Goal: Information Seeking & Learning: Check status

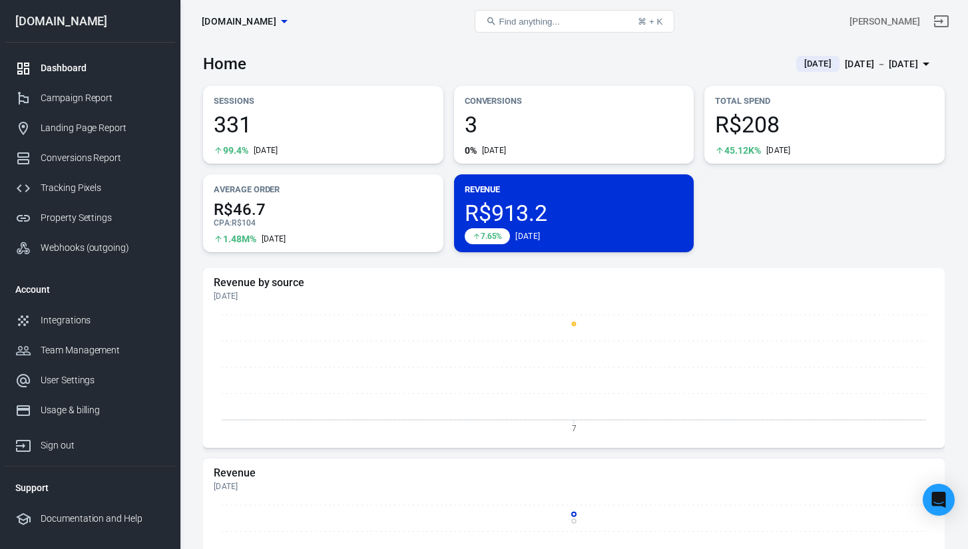
click at [798, 59] on span "[DATE]" at bounding box center [817, 63] width 38 height 13
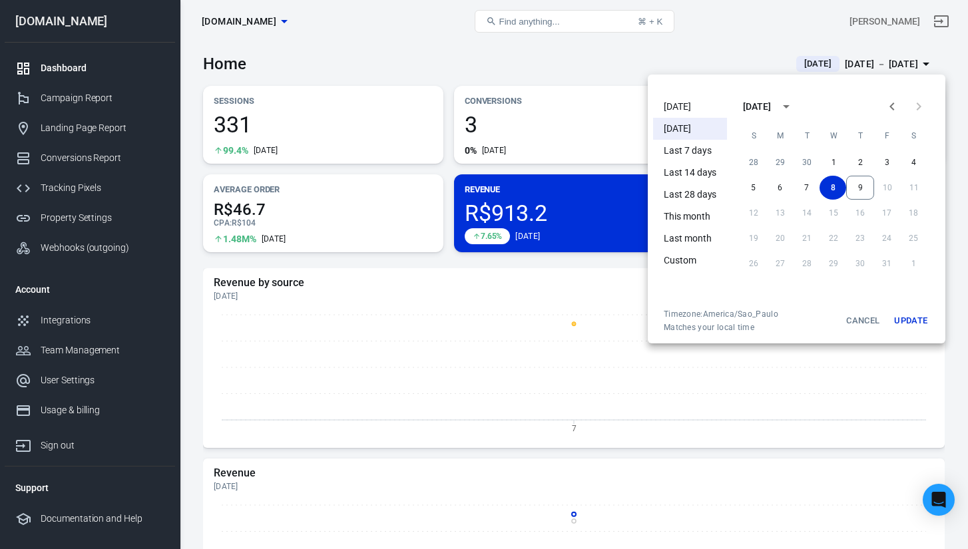
click at [697, 107] on li "[DATE]" at bounding box center [690, 107] width 74 height 22
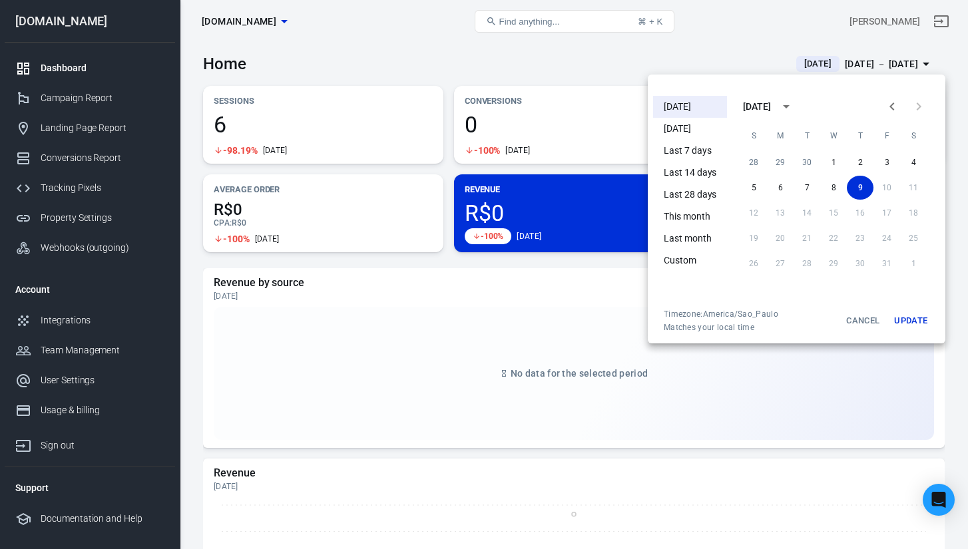
click at [692, 137] on li "[DATE]" at bounding box center [690, 129] width 74 height 22
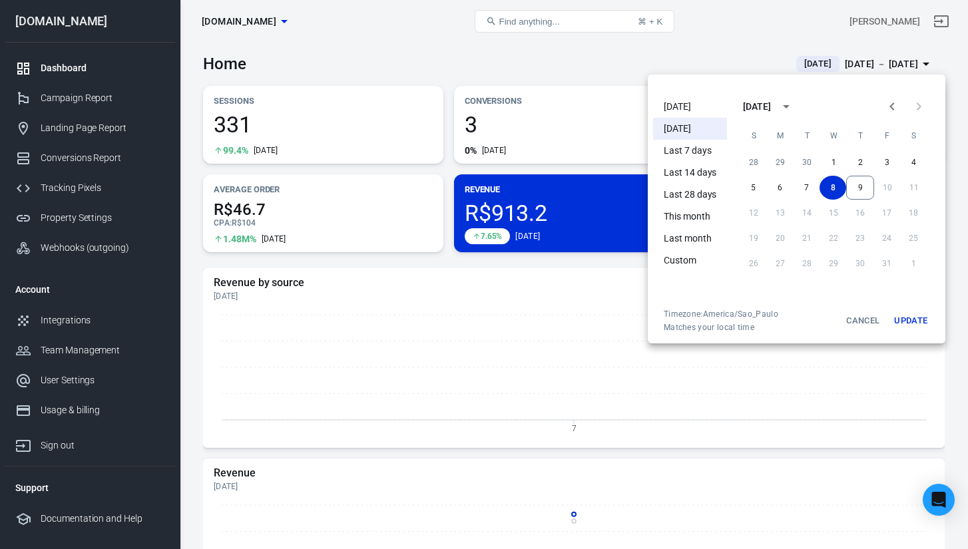
click at [586, 53] on div at bounding box center [484, 274] width 968 height 549
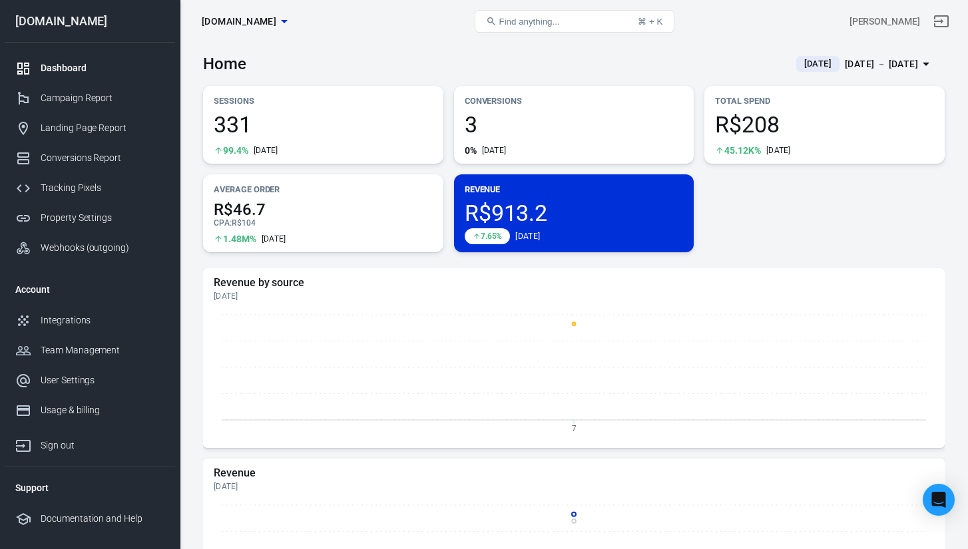
click at [564, 190] on p "Revenue" at bounding box center [573, 189] width 219 height 14
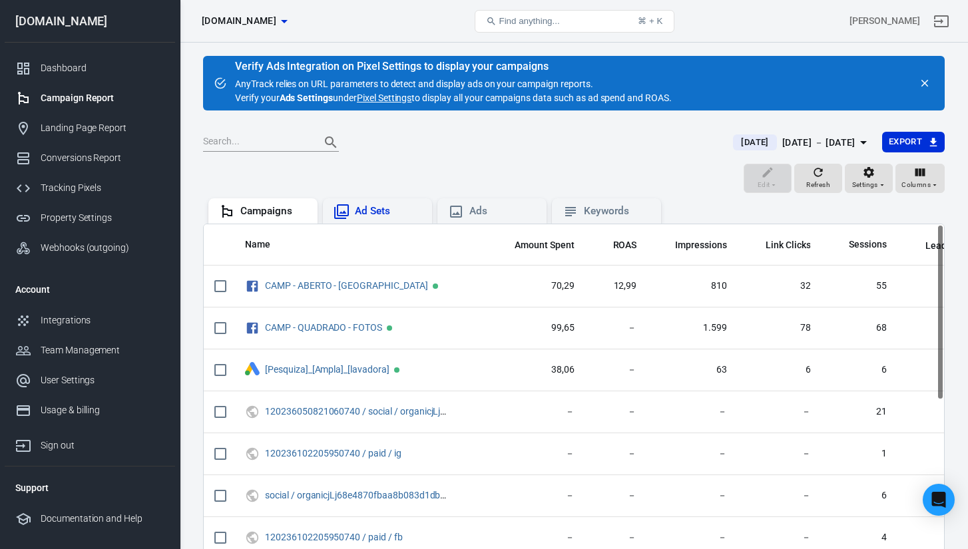
click at [373, 216] on div "Ad Sets" at bounding box center [388, 211] width 67 height 14
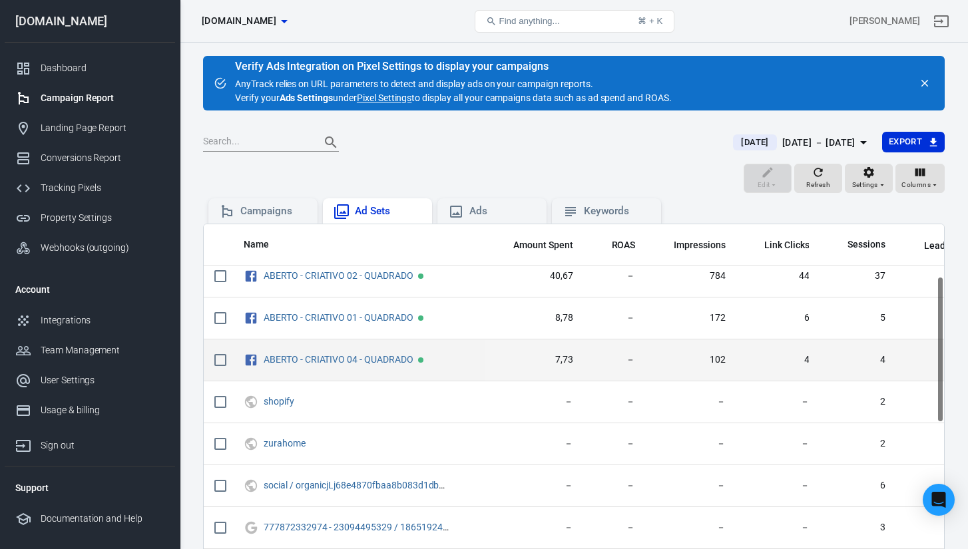
scroll to position [160, 1]
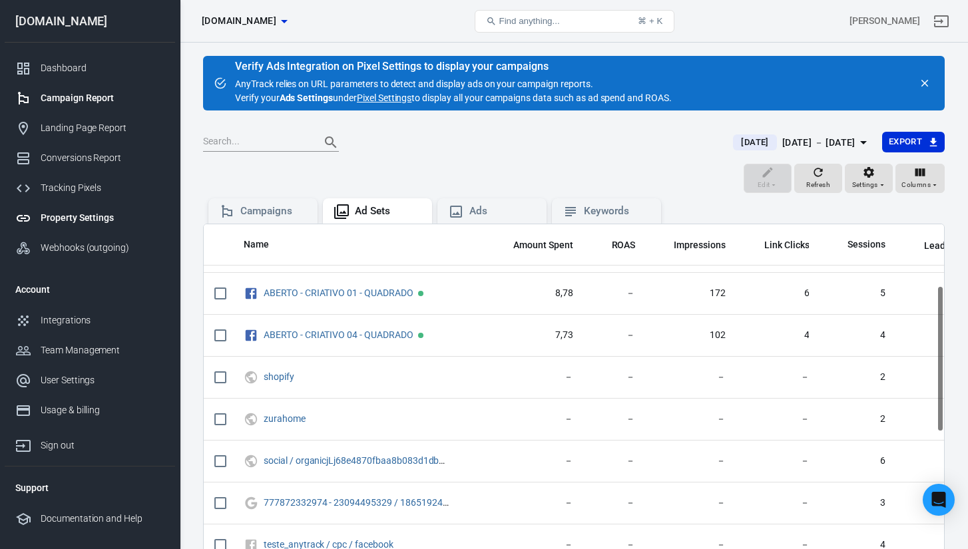
click at [101, 228] on link "Property Settings" at bounding box center [90, 218] width 170 height 30
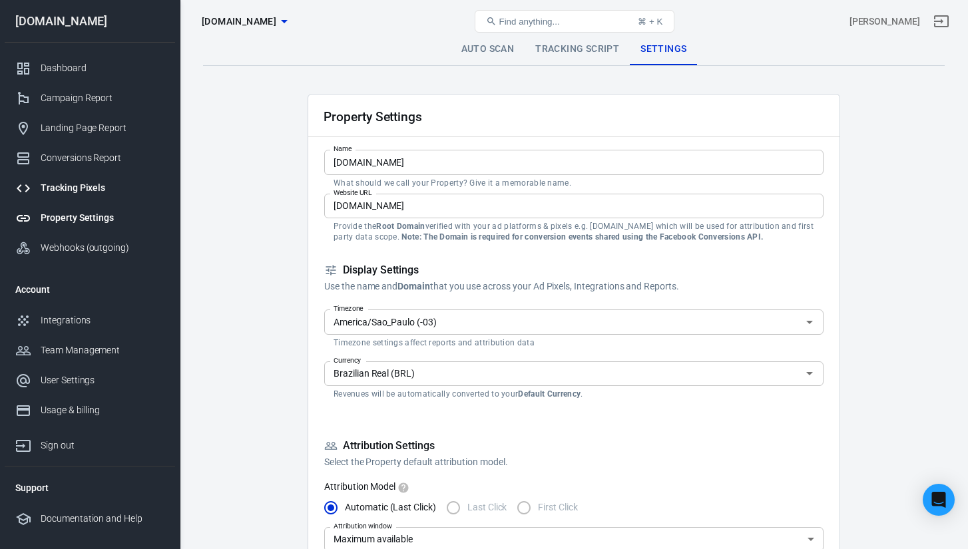
click at [88, 190] on div "Tracking Pixels" at bounding box center [103, 188] width 124 height 14
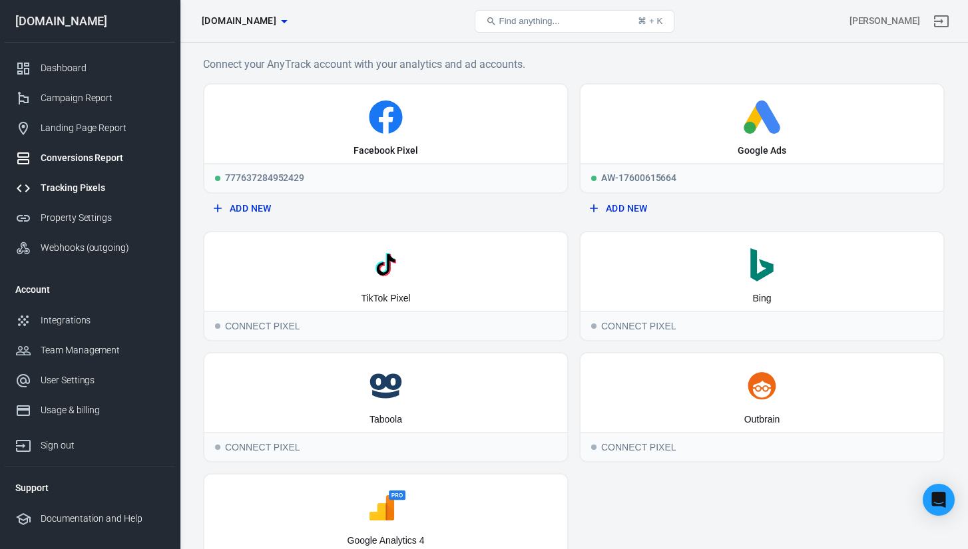
click at [99, 160] on div "Conversions Report" at bounding box center [103, 158] width 124 height 14
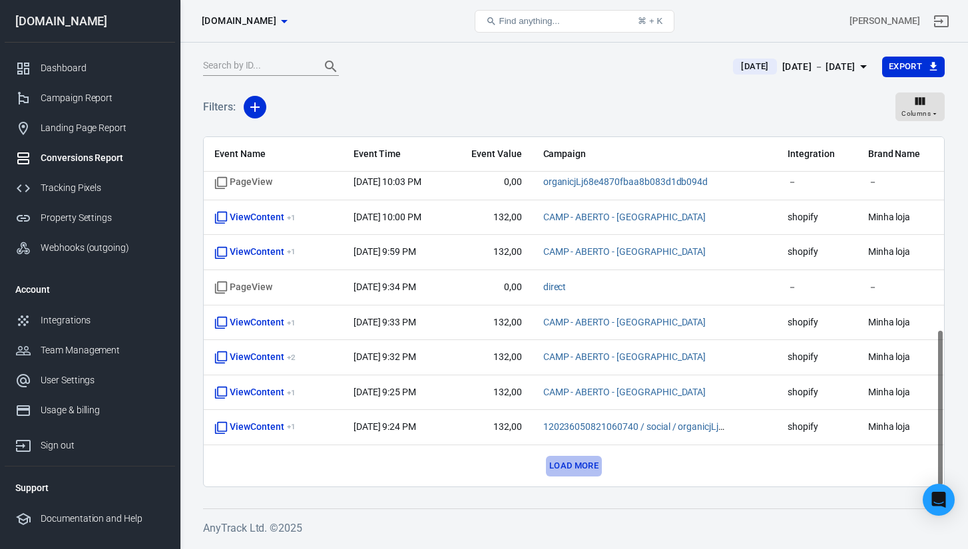
click at [580, 465] on button "Load more" at bounding box center [574, 466] width 56 height 21
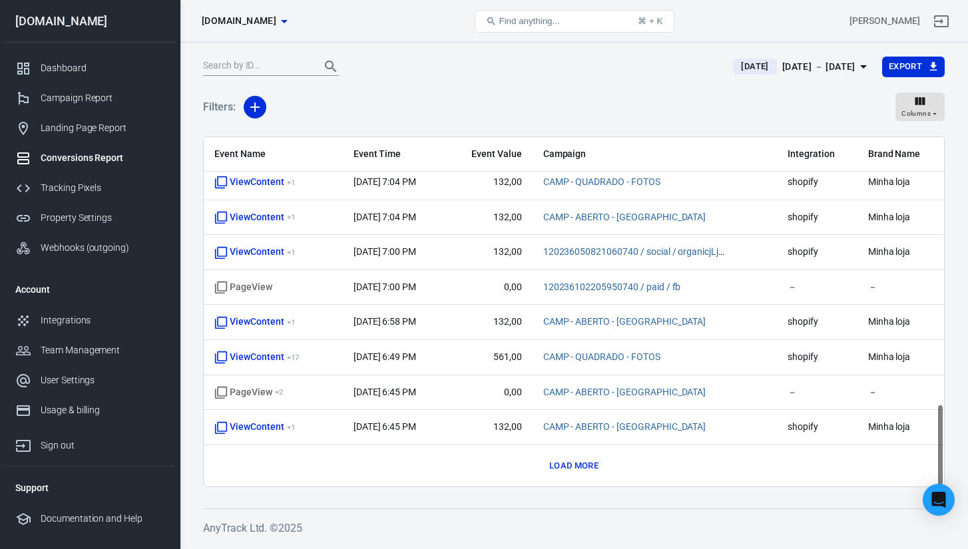
click at [577, 466] on button "Load more" at bounding box center [574, 466] width 56 height 21
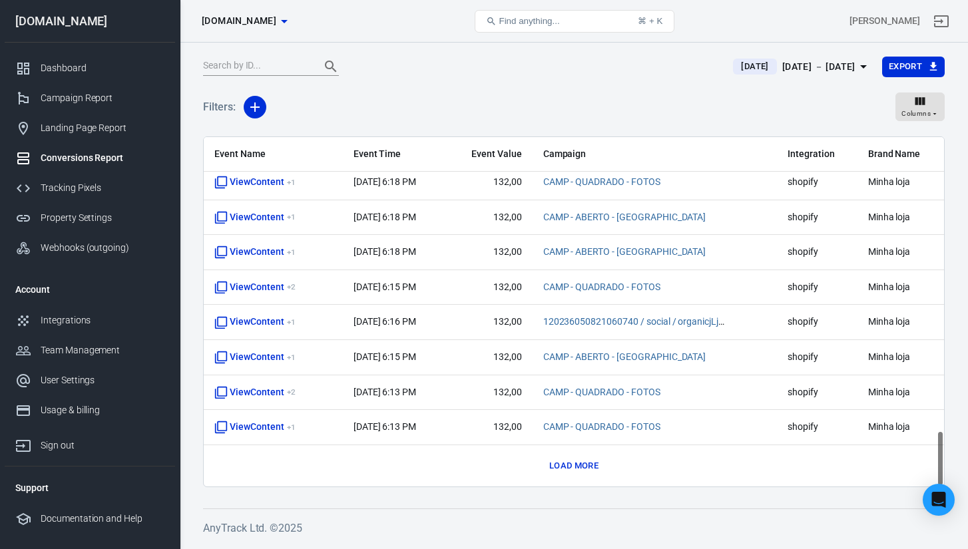
click at [575, 470] on button "Load more" at bounding box center [574, 466] width 56 height 21
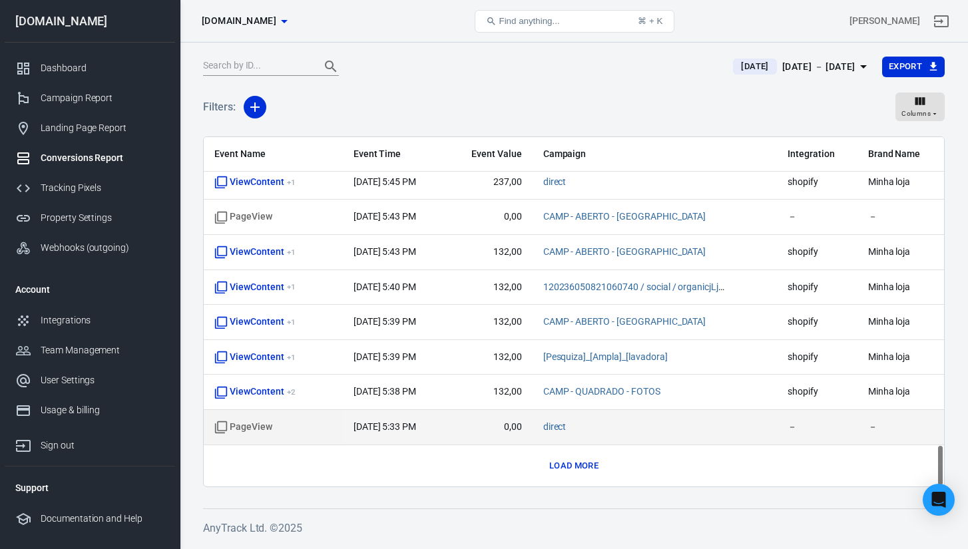
click at [565, 442] on td "direct" at bounding box center [654, 427] width 244 height 35
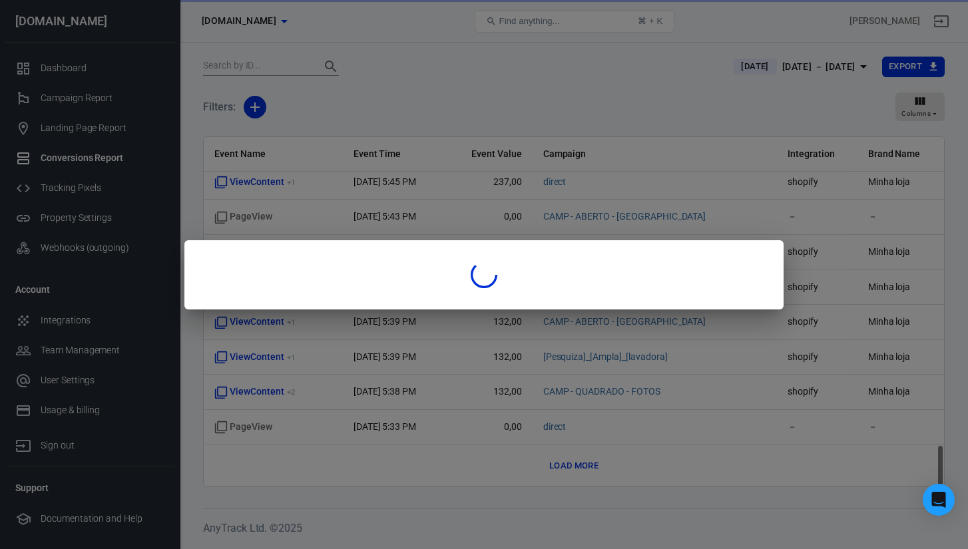
click at [573, 469] on div at bounding box center [484, 274] width 968 height 549
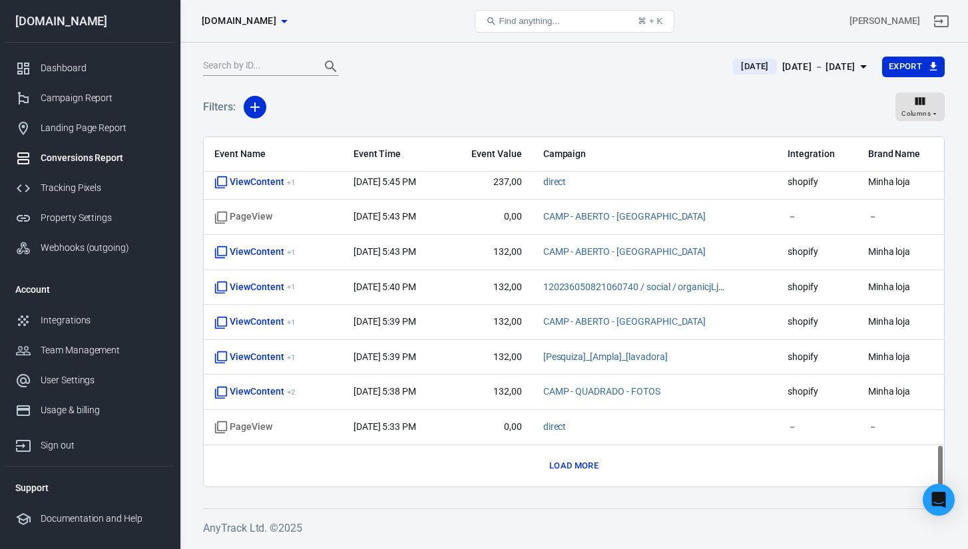
click at [564, 468] on button "Load more" at bounding box center [574, 466] width 56 height 21
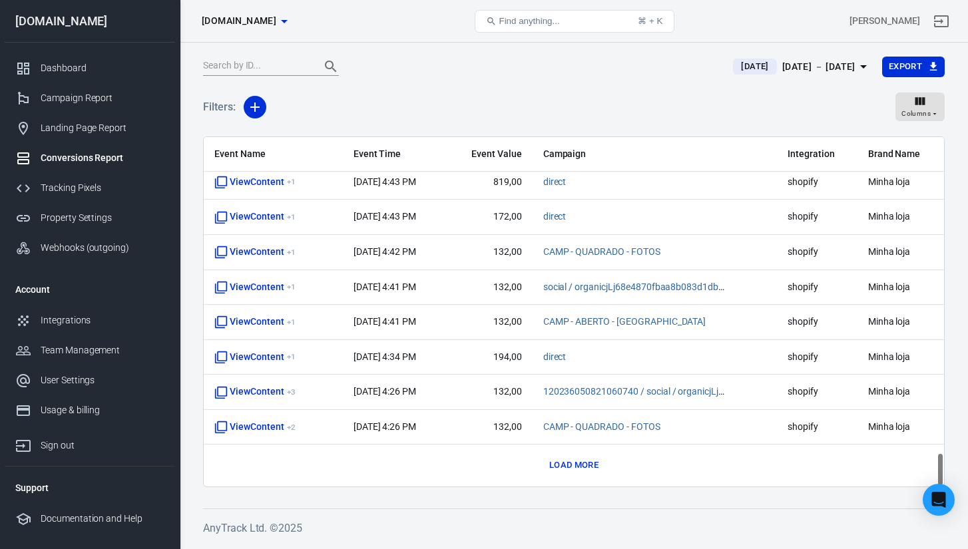
click at [569, 466] on button "Load more" at bounding box center [574, 465] width 56 height 21
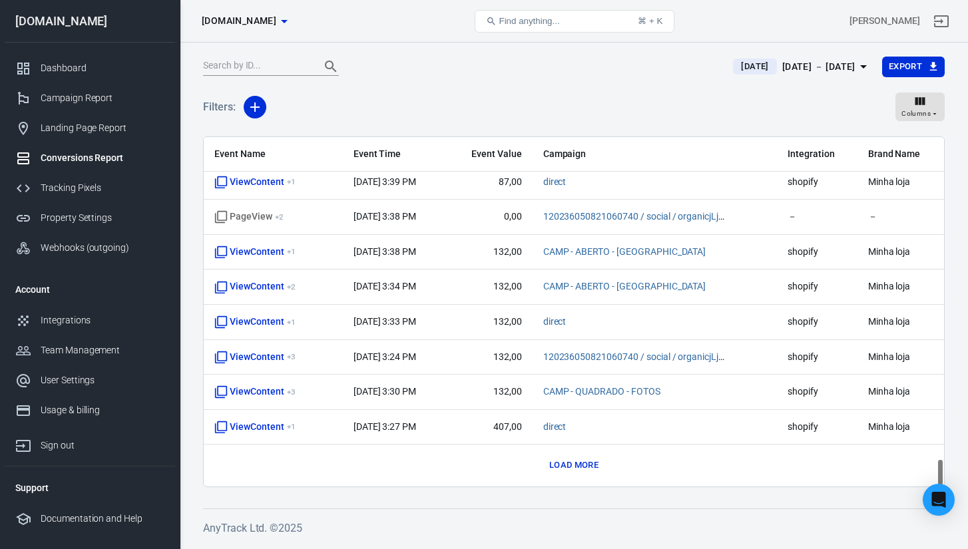
click at [592, 468] on button "Load more" at bounding box center [574, 465] width 56 height 21
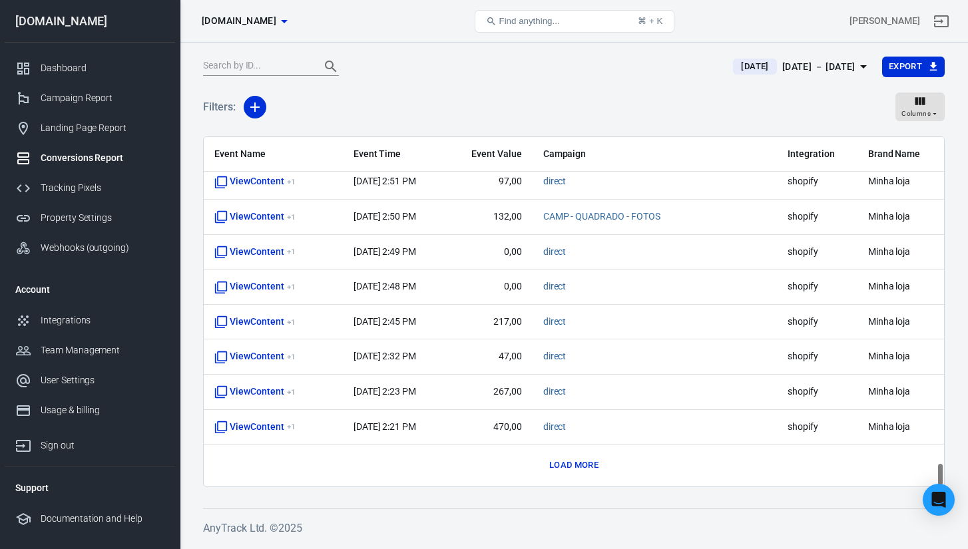
click at [566, 464] on button "Load more" at bounding box center [574, 465] width 56 height 21
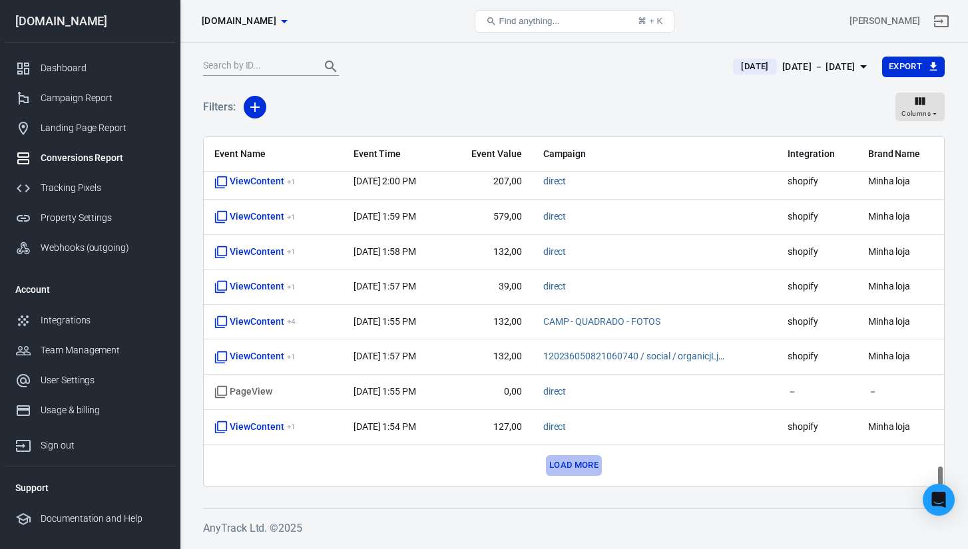
click at [584, 469] on button "Load more" at bounding box center [574, 465] width 56 height 21
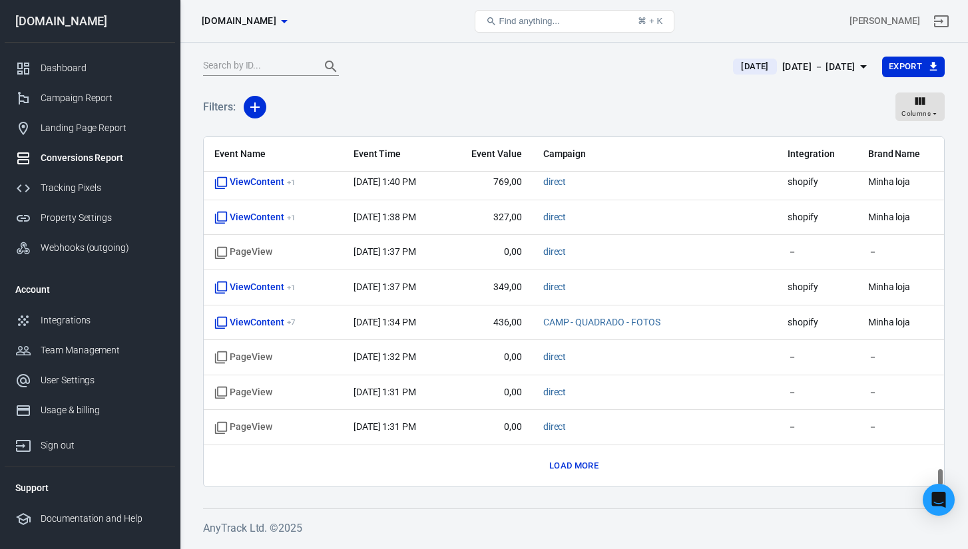
click at [590, 467] on button "Load more" at bounding box center [574, 466] width 56 height 21
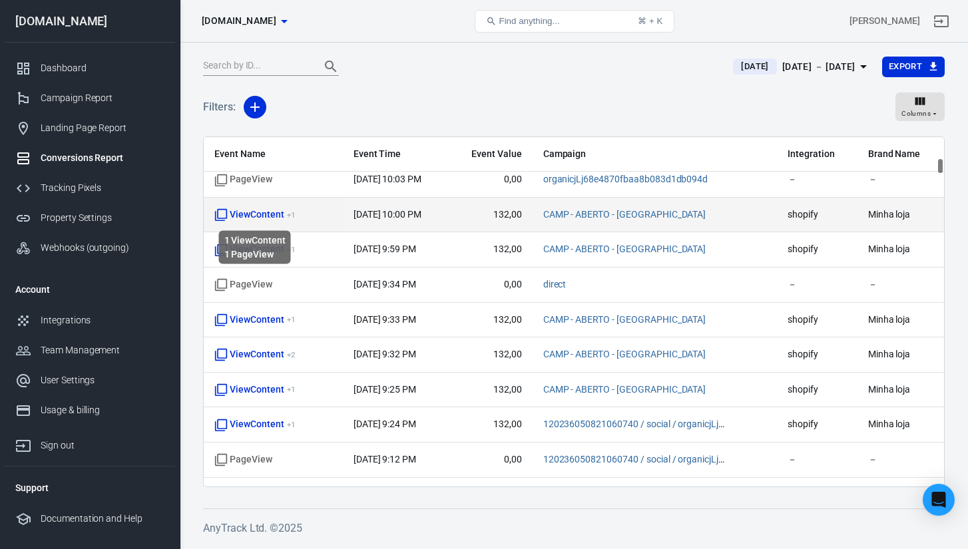
click at [252, 209] on span "ViewContent + 1" at bounding box center [254, 214] width 81 height 13
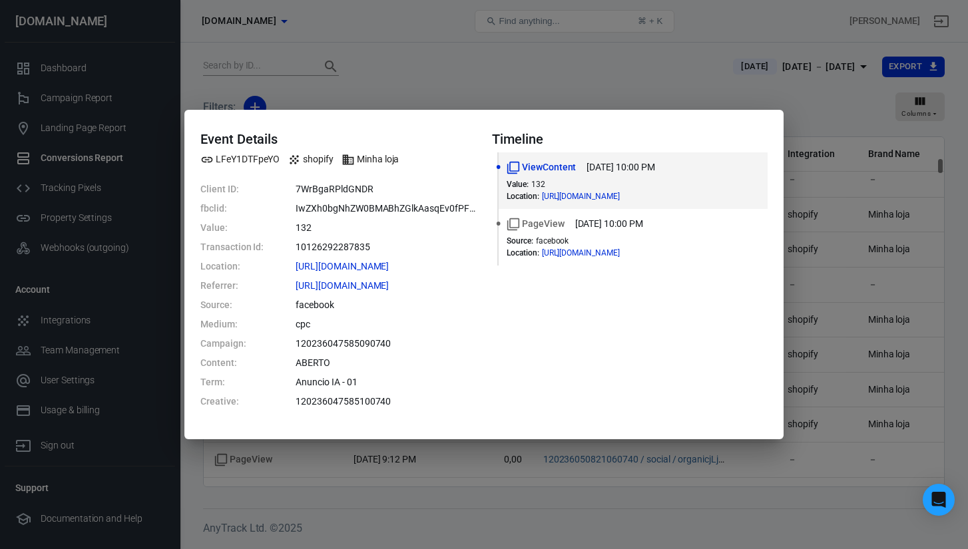
click at [808, 172] on div "Event Details LFeY1DTFpeYO shopify Minha loja Client ID: 7WrBgaRPldGNDR fbclid:…" at bounding box center [484, 274] width 968 height 549
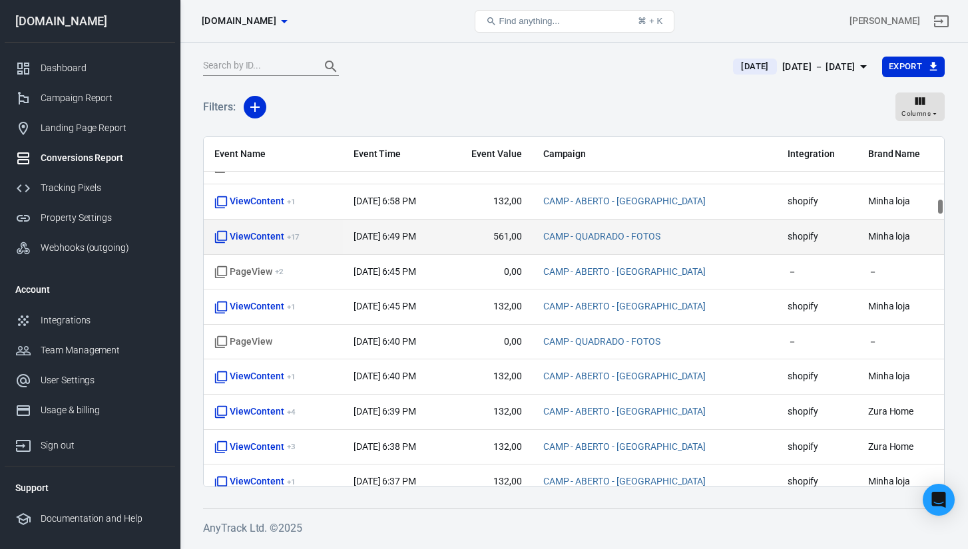
scroll to position [1254, 0]
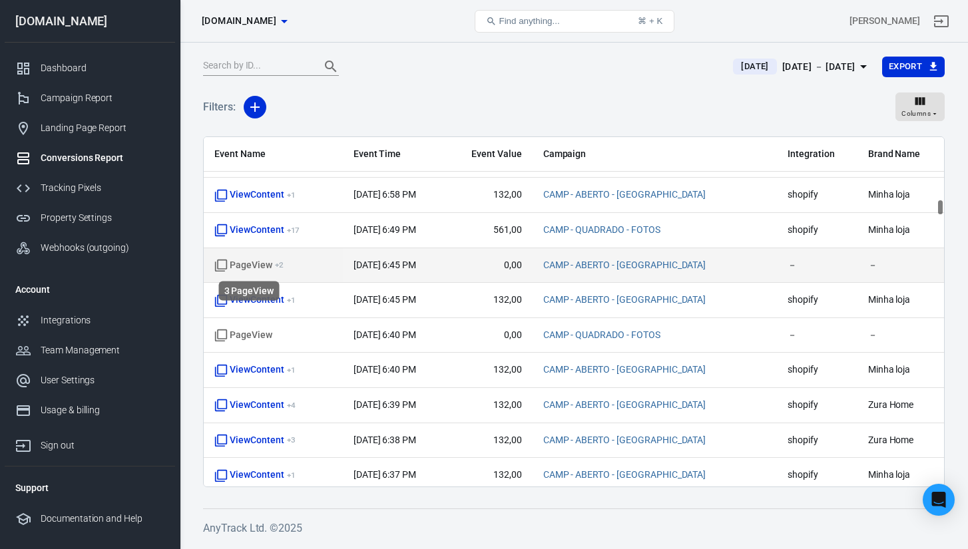
click at [256, 266] on span "PageView + 2" at bounding box center [248, 265] width 69 height 13
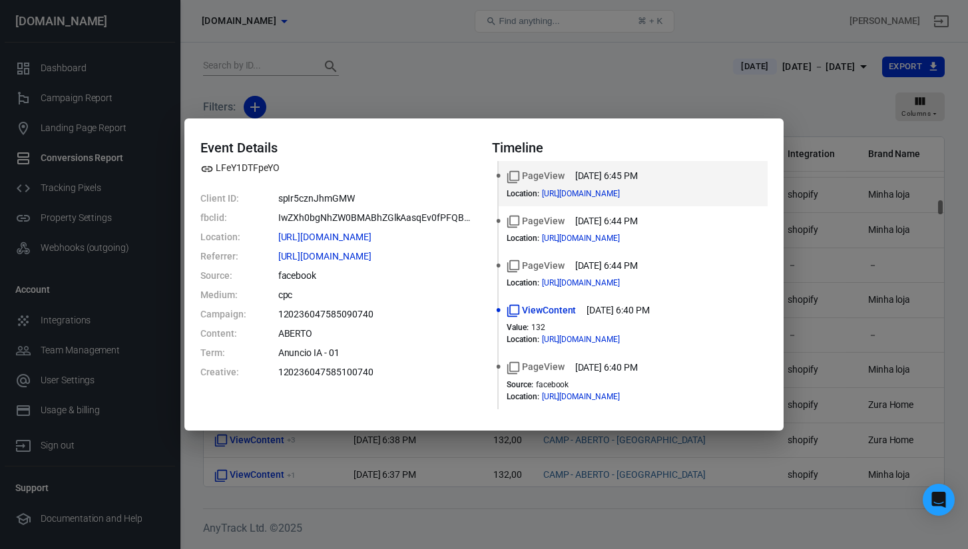
click at [532, 88] on div "Event Details LFeY1DTFpeYO Client ID: spIr5cznJhmGMW fbclid: IwZXh0bgNhZW0BMABh…" at bounding box center [484, 274] width 968 height 549
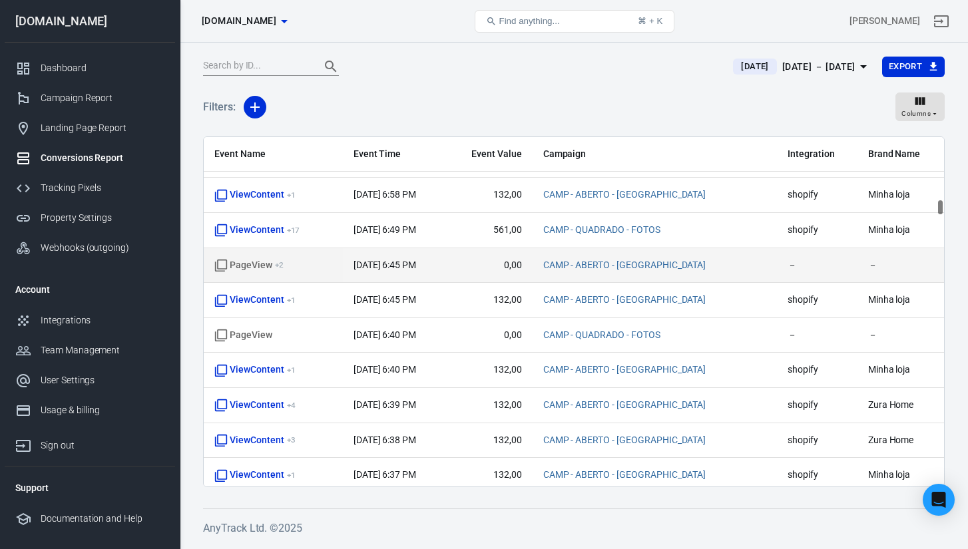
click at [255, 265] on span "PageView + 2" at bounding box center [248, 265] width 69 height 13
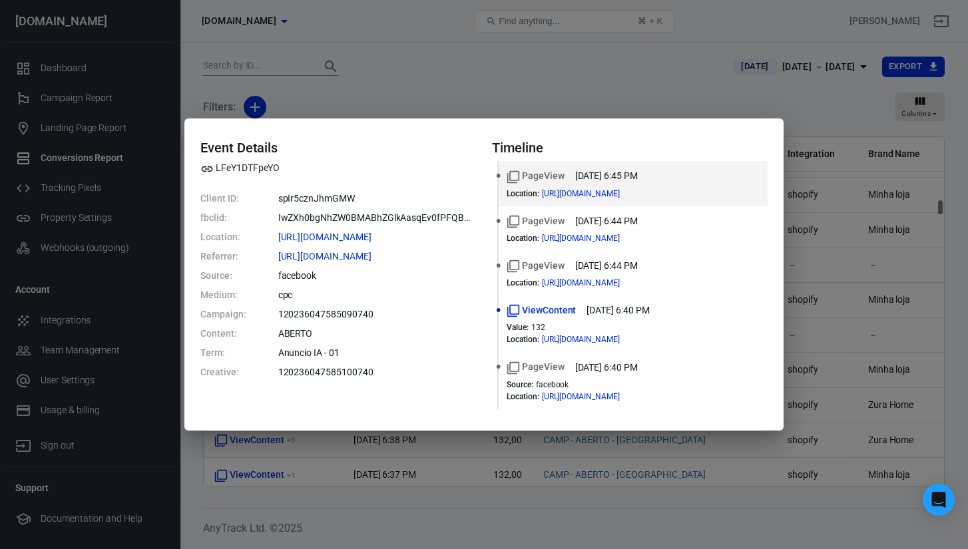
click at [322, 190] on div "Event Details LFeY1DTFpeYO Client ID: spIr5cznJhmGMW fbclid: IwZXh0bgNhZW0BMABh…" at bounding box center [337, 259] width 275 height 239
click at [381, 96] on div "Event Details LFeY1DTFpeYO Client ID: spIr5cznJhmGMW fbclid: IwZXh0bgNhZW0BMABh…" at bounding box center [484, 274] width 968 height 549
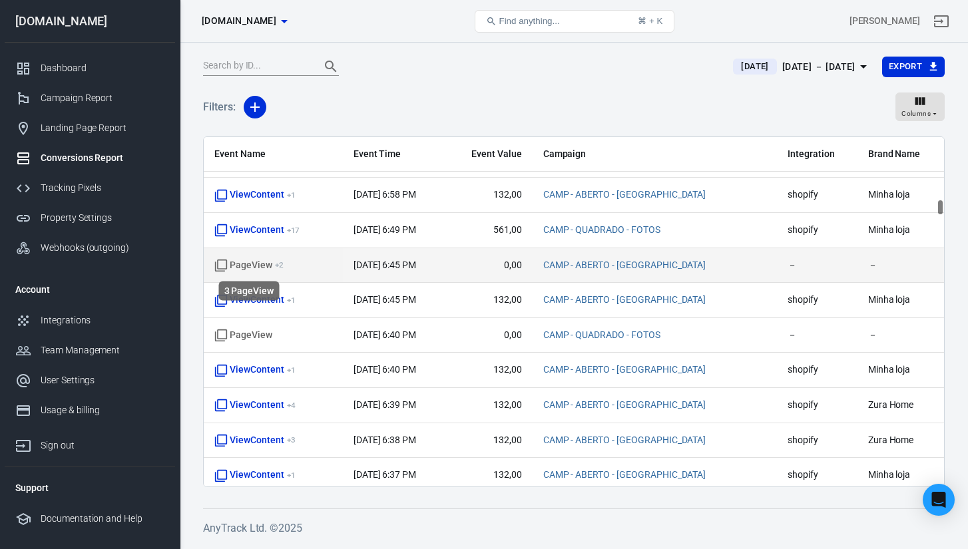
click at [242, 269] on span "PageView + 2" at bounding box center [248, 265] width 69 height 13
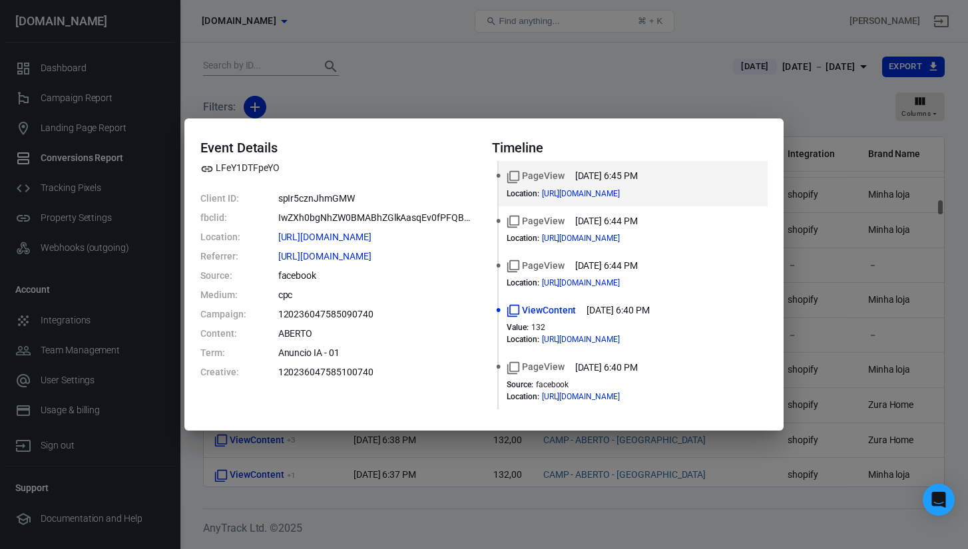
click at [570, 55] on div "Event Details LFeY1DTFpeYO Client ID: spIr5cznJhmGMW fbclid: IwZXh0bgNhZW0BMABh…" at bounding box center [484, 274] width 968 height 549
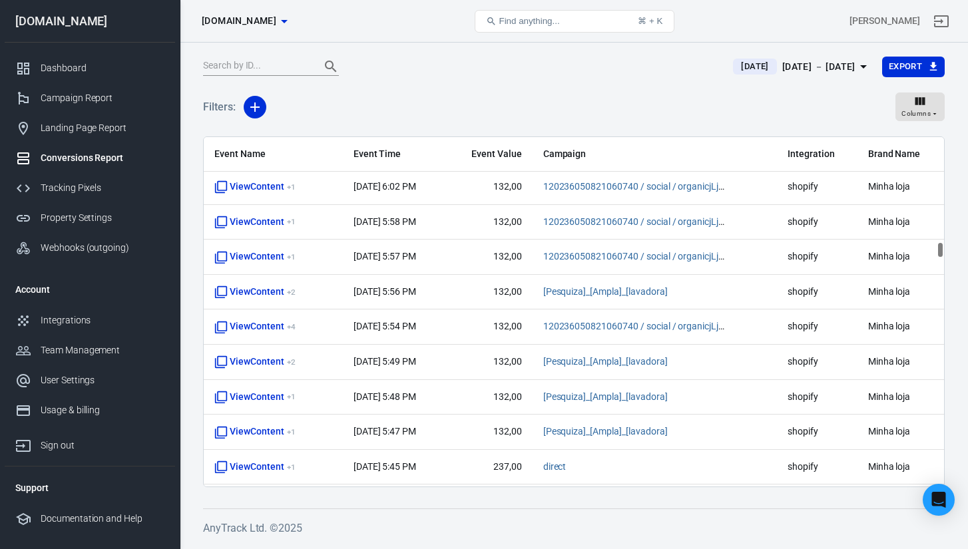
scroll to position [2328, 0]
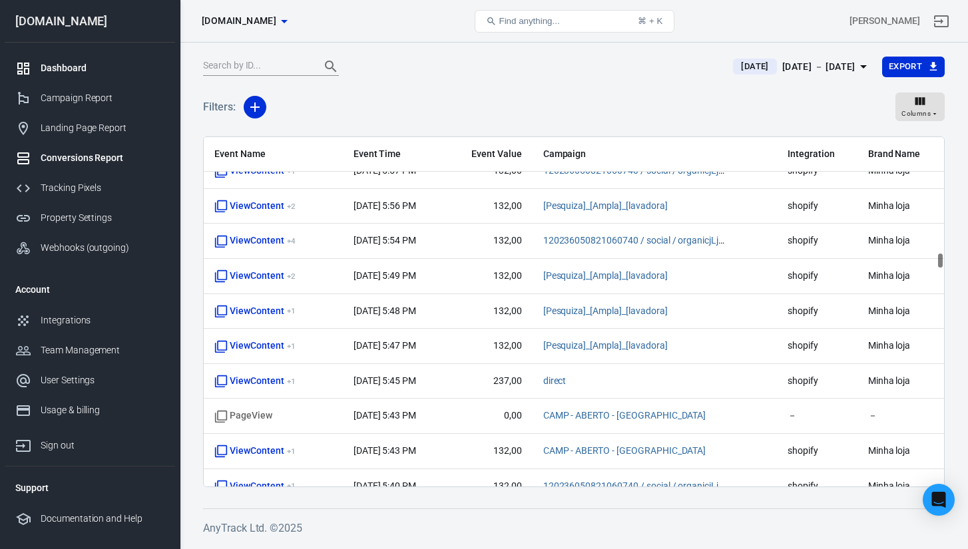
click at [90, 63] on div "Dashboard" at bounding box center [103, 68] width 124 height 14
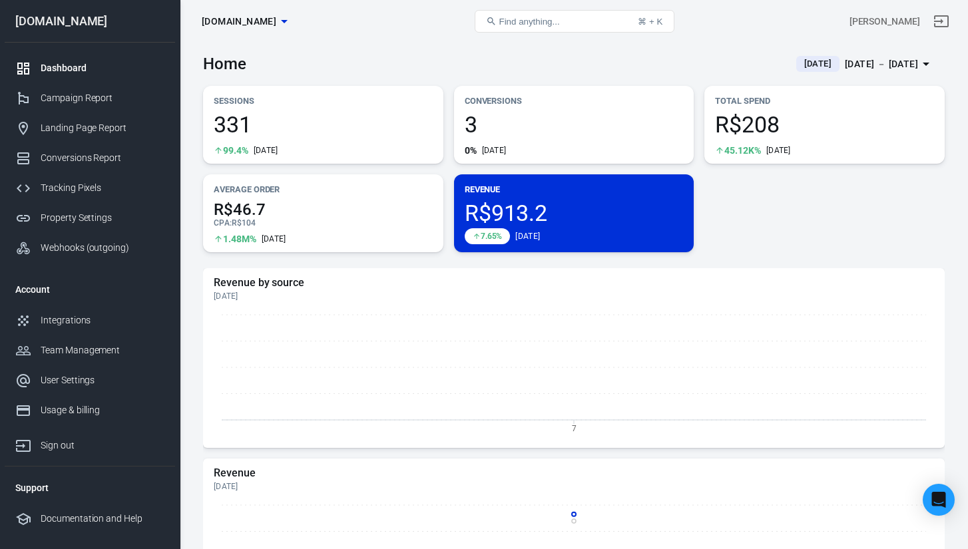
click at [504, 147] on div "[DATE]" at bounding box center [494, 150] width 25 height 11
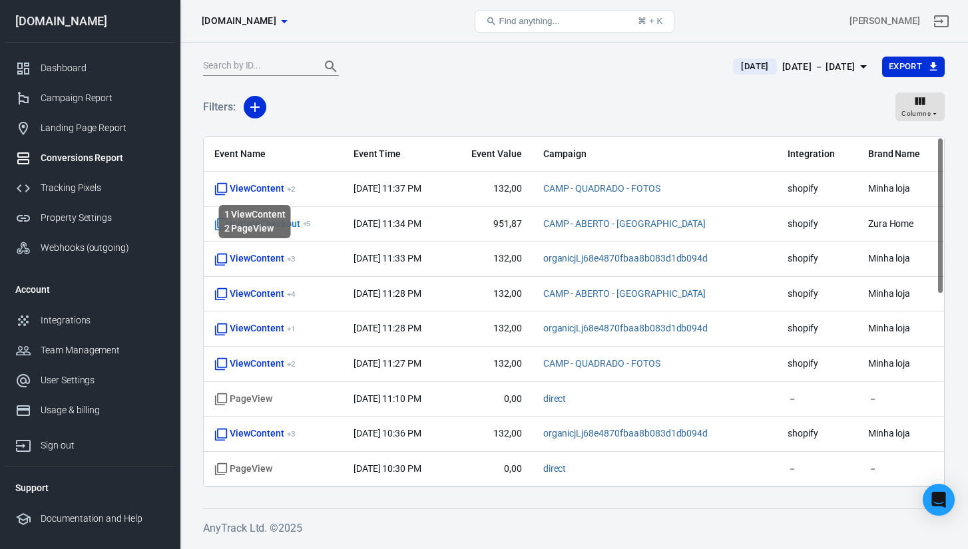
click at [271, 200] on div "1 ViewContent 2 PageView" at bounding box center [255, 218] width 75 height 44
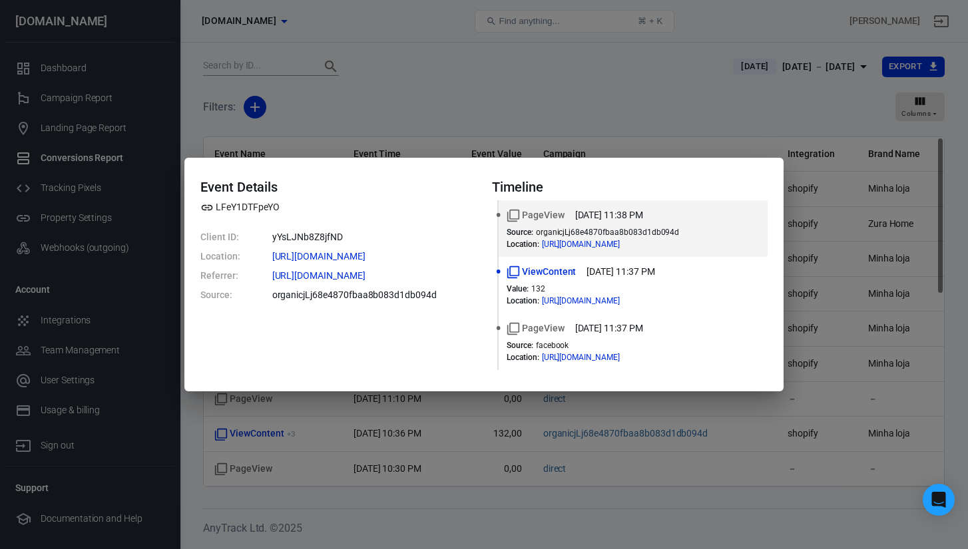
click at [323, 60] on div "Event Details LFeY1DTFpeYO Client ID: yYsLJNb8Z8jfND Location: [URL][DOMAIN_NAM…" at bounding box center [484, 274] width 968 height 549
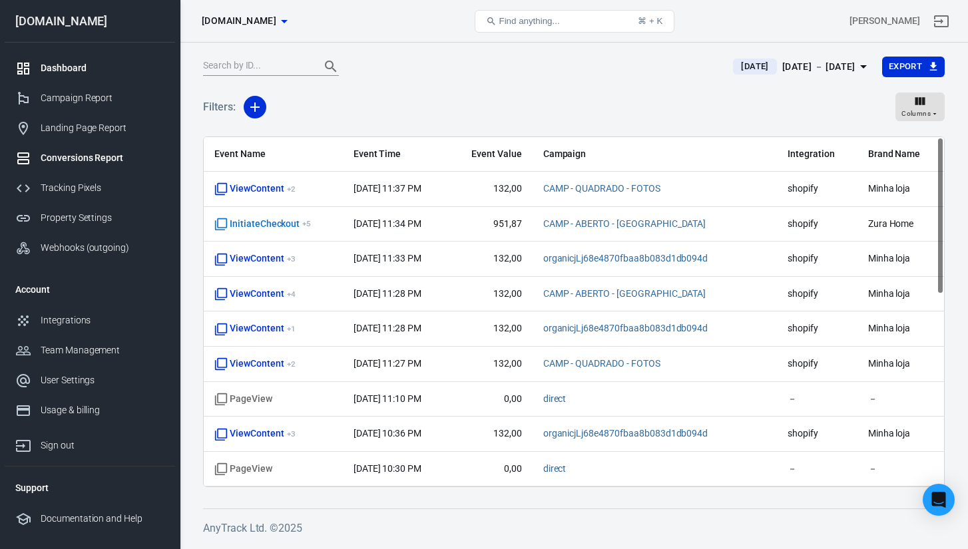
click at [54, 66] on div "Dashboard" at bounding box center [103, 68] width 124 height 14
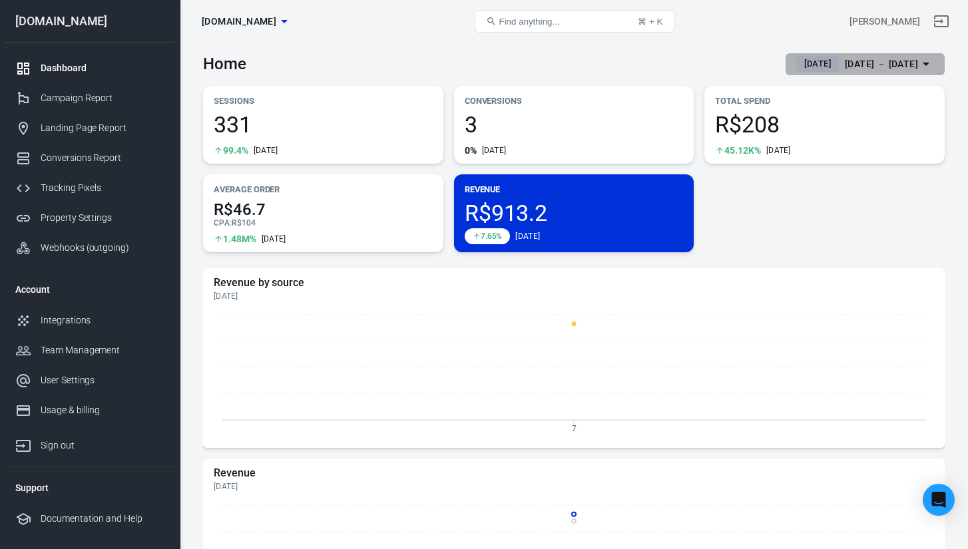
click at [796, 73] on button "[DATE] [DATE] － [DATE]" at bounding box center [864, 64] width 159 height 22
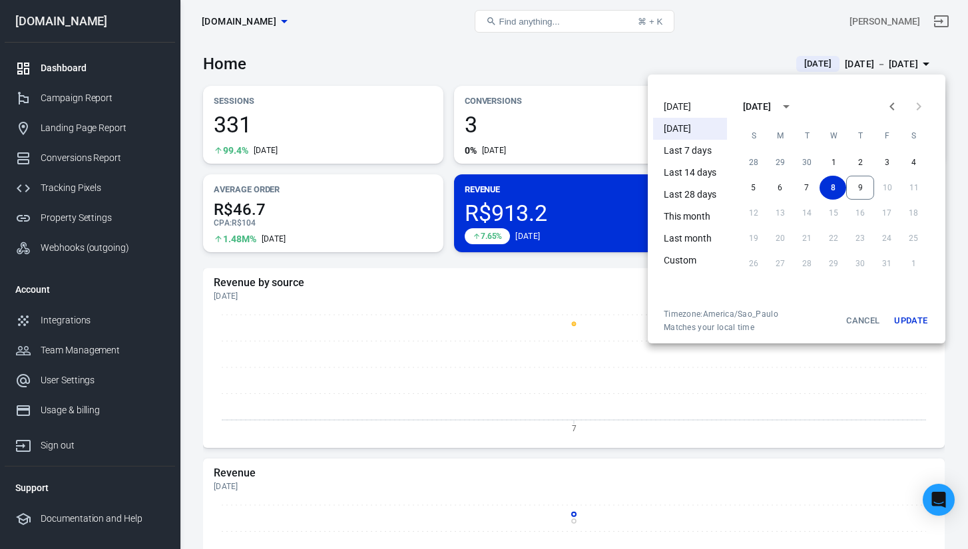
click at [673, 107] on li "[DATE]" at bounding box center [690, 107] width 74 height 22
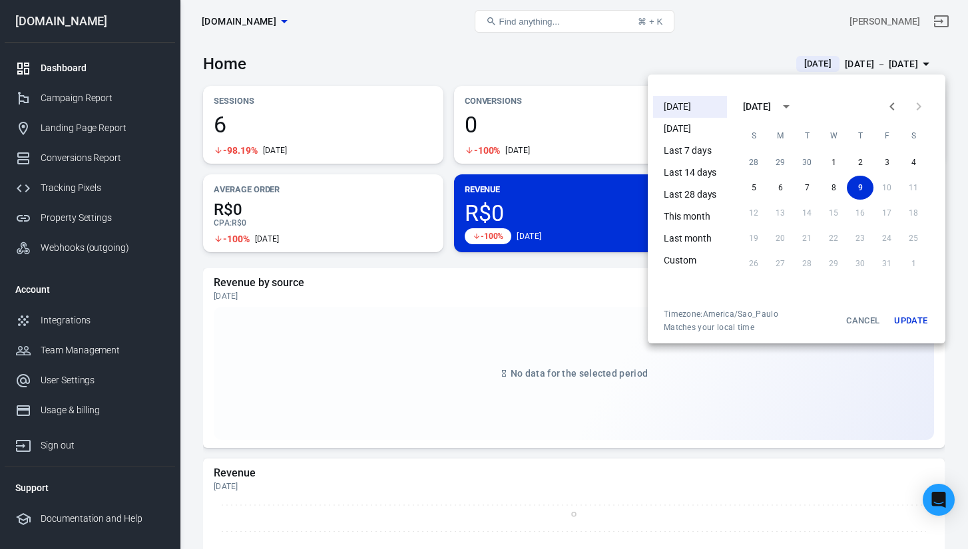
click at [677, 57] on div at bounding box center [484, 274] width 968 height 549
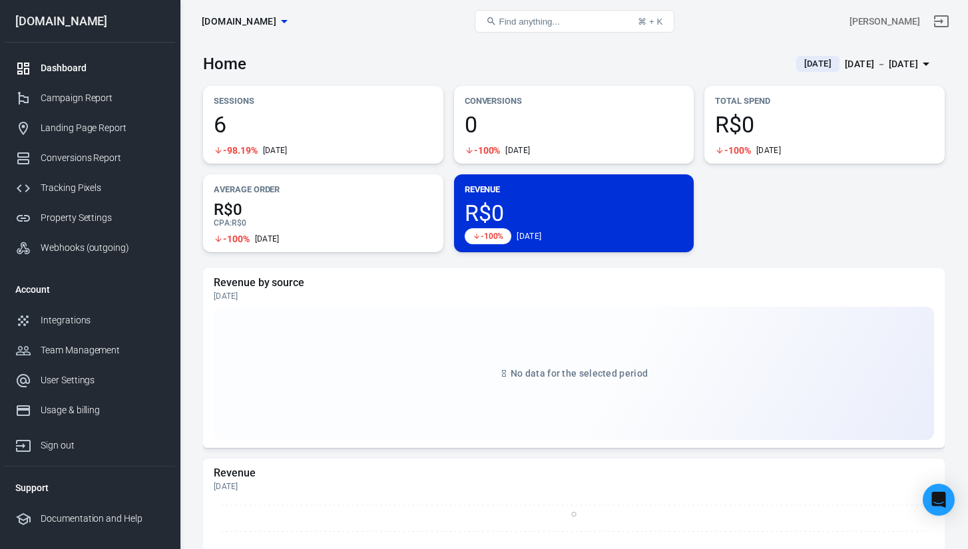
click at [777, 116] on span "R$0" at bounding box center [824, 124] width 219 height 23
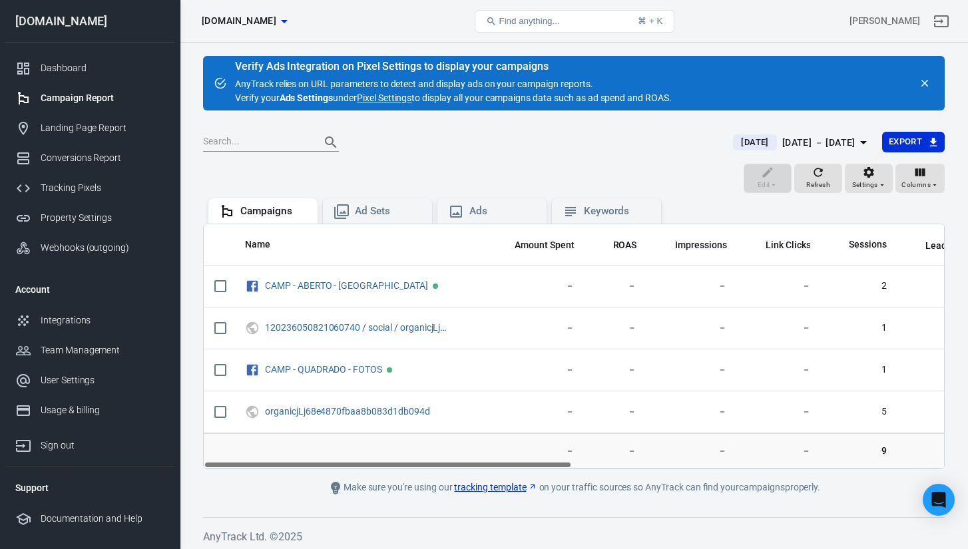
click at [789, 42] on div "Campaigns [DOMAIN_NAME] Find anything... ⌘ + K [PERSON_NAME]" at bounding box center [573, 21] width 787 height 43
click at [928, 85] on icon "close" at bounding box center [924, 83] width 12 height 12
click at [80, 50] on div "Dashboard Campaign Report Landing Page Report Conversions Report Tracking Pixel…" at bounding box center [90, 158] width 170 height 231
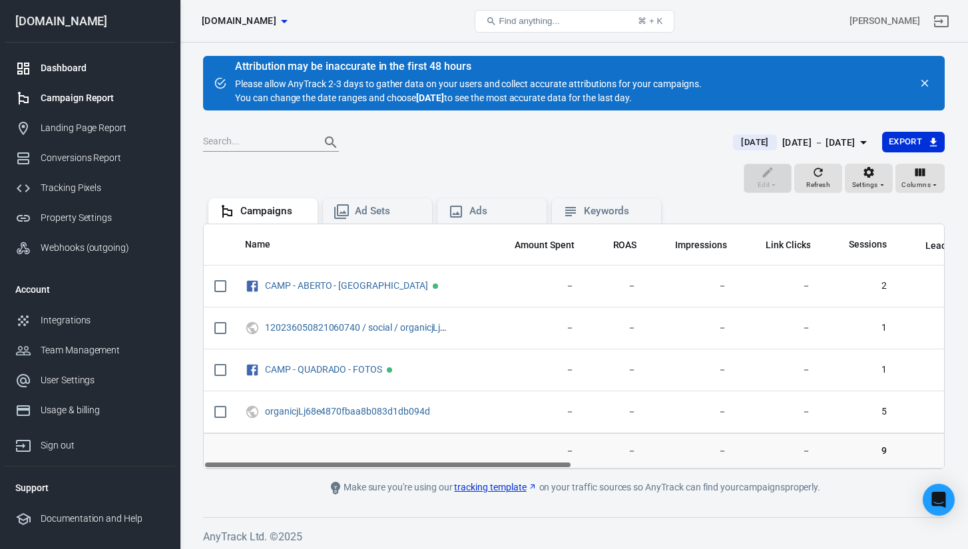
click at [80, 66] on div "Dashboard" at bounding box center [103, 68] width 124 height 14
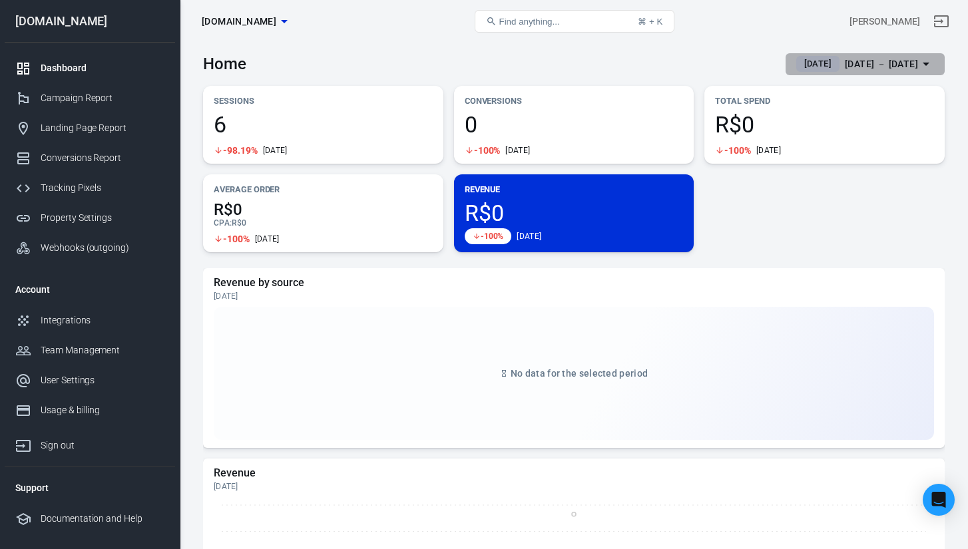
click at [817, 65] on span "[DATE]" at bounding box center [817, 63] width 38 height 13
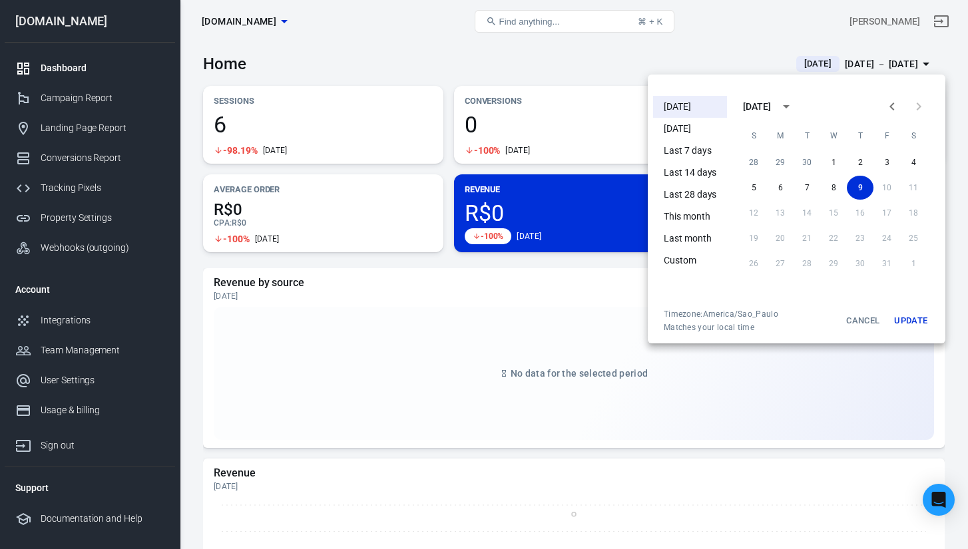
click at [697, 153] on li "Last 7 days" at bounding box center [690, 151] width 74 height 22
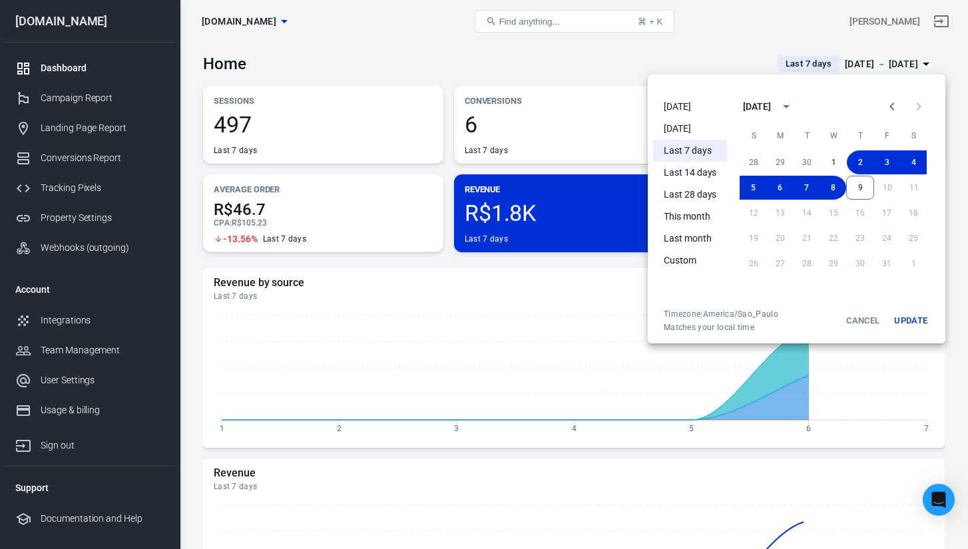
click at [592, 272] on div at bounding box center [484, 274] width 968 height 549
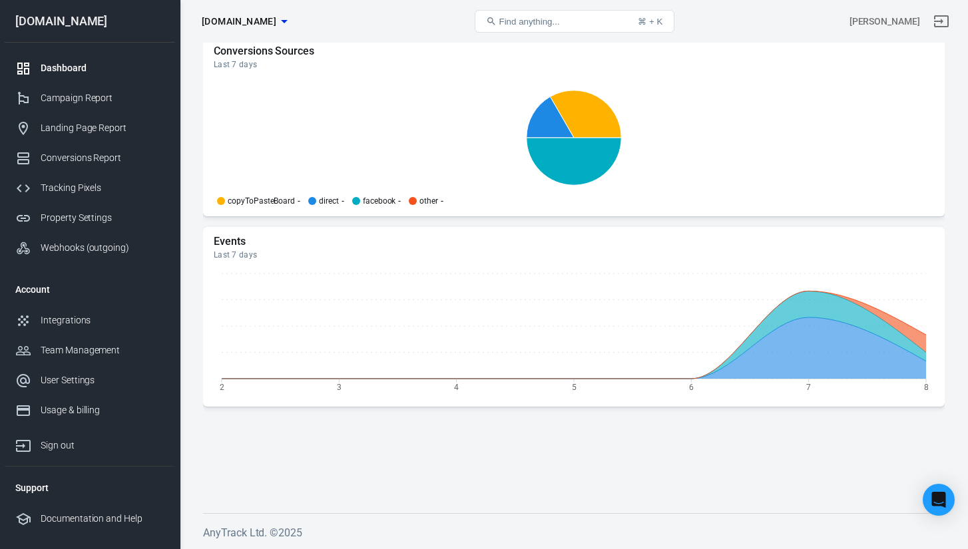
scroll to position [1345, 0]
